Goal: Task Accomplishment & Management: Use online tool/utility

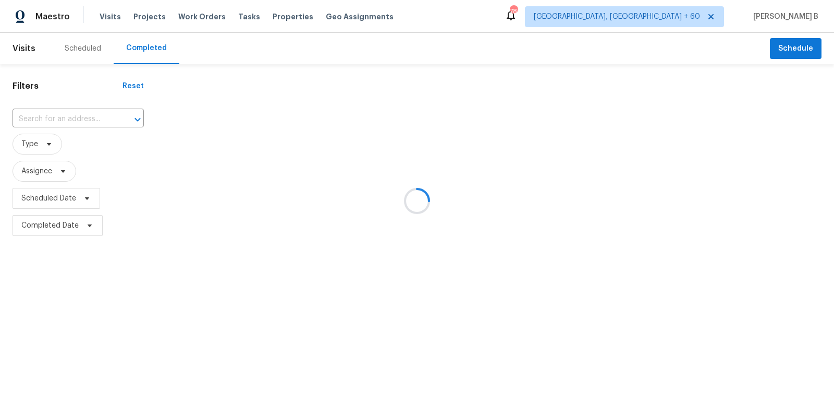
click at [129, 113] on div at bounding box center [417, 201] width 834 height 402
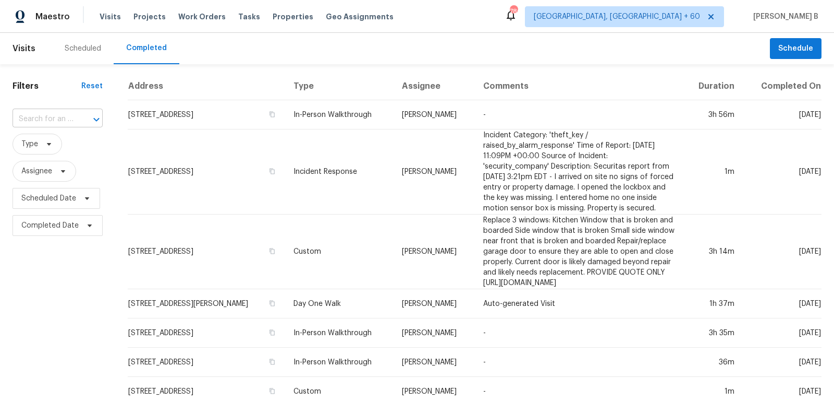
click at [67, 116] on input "text" at bounding box center [43, 119] width 61 height 16
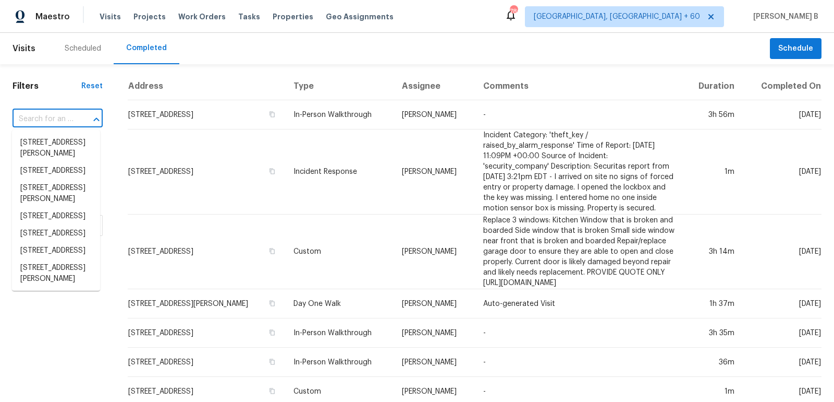
paste input "[STREET_ADDRESS]"
type input "[STREET_ADDRESS]"
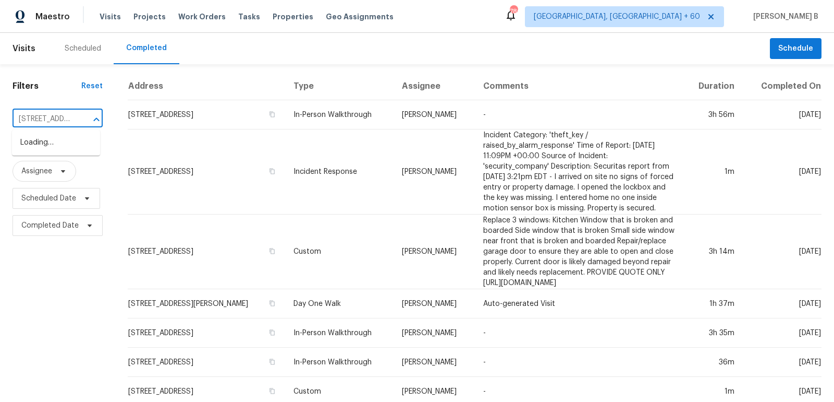
scroll to position [0, 98]
click at [70, 137] on li "[STREET_ADDRESS]" at bounding box center [56, 142] width 88 height 17
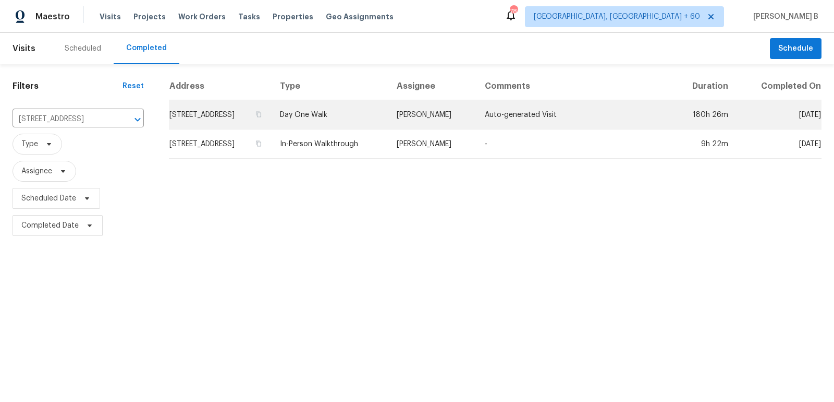
click at [502, 101] on td "Auto-generated Visit" at bounding box center [575, 114] width 196 height 29
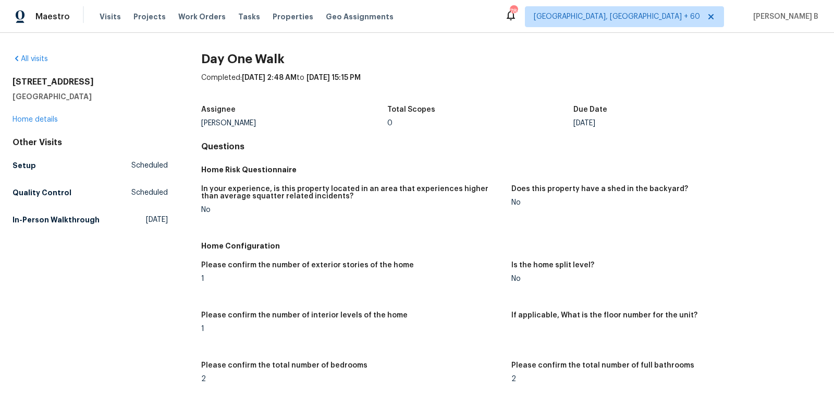
scroll to position [1533, 0]
